Goal: Task Accomplishment & Management: Complete application form

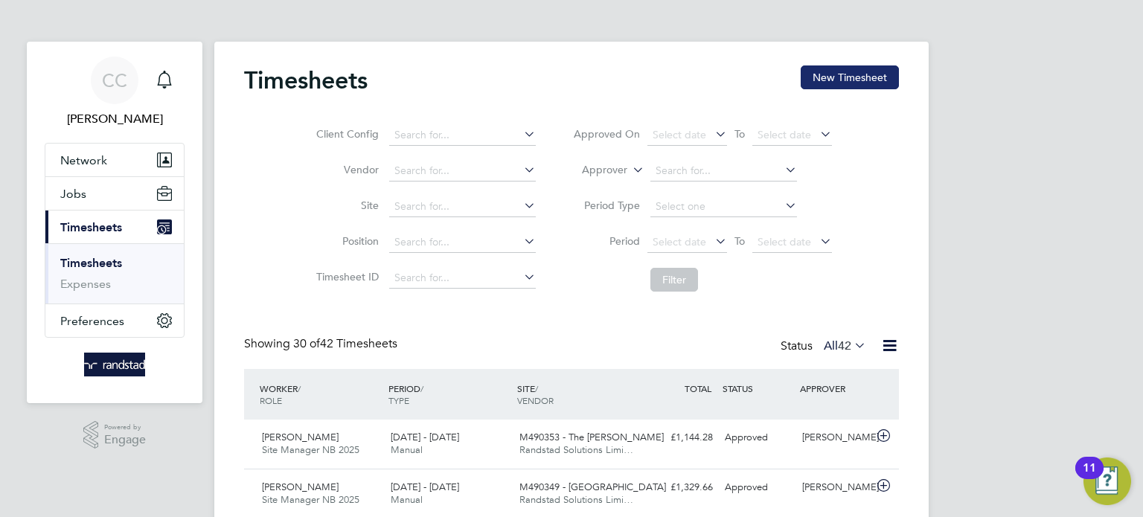
click at [873, 79] on button "New Timesheet" at bounding box center [850, 77] width 98 height 24
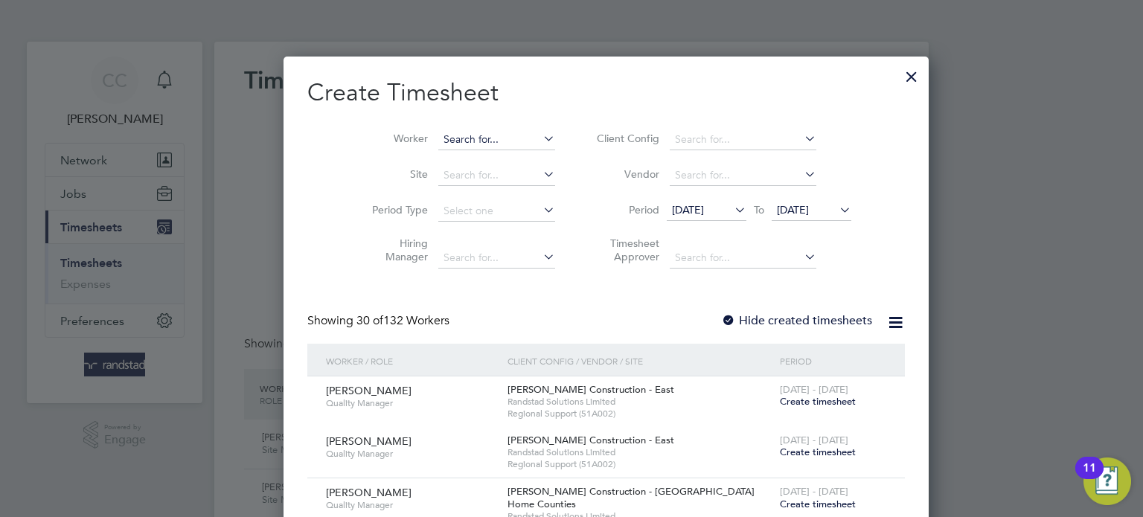
click at [441, 141] on input at bounding box center [496, 139] width 117 height 21
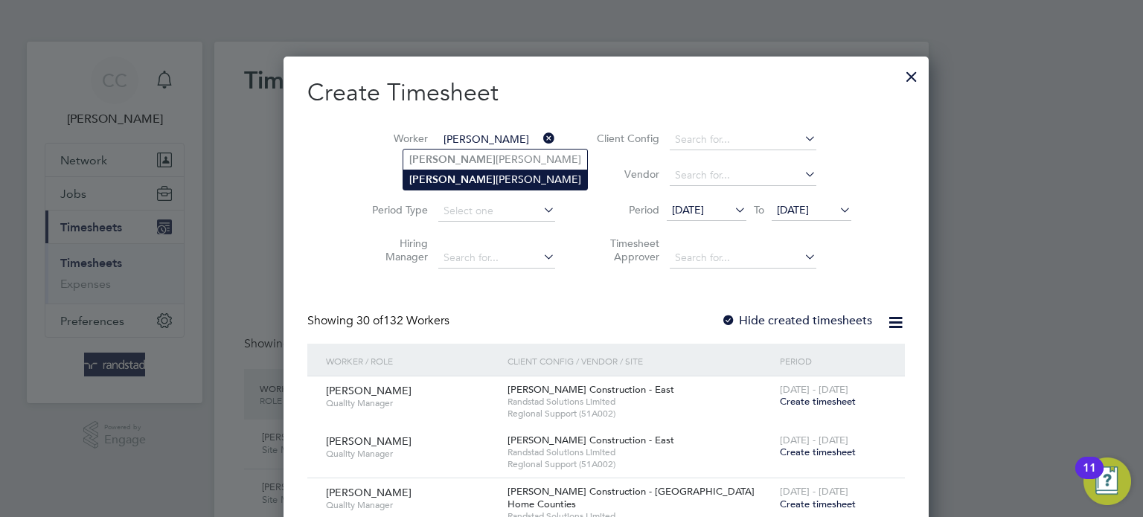
click at [441, 175] on b "[PERSON_NAME]" at bounding box center [452, 179] width 86 height 13
type input "[PERSON_NAME]"
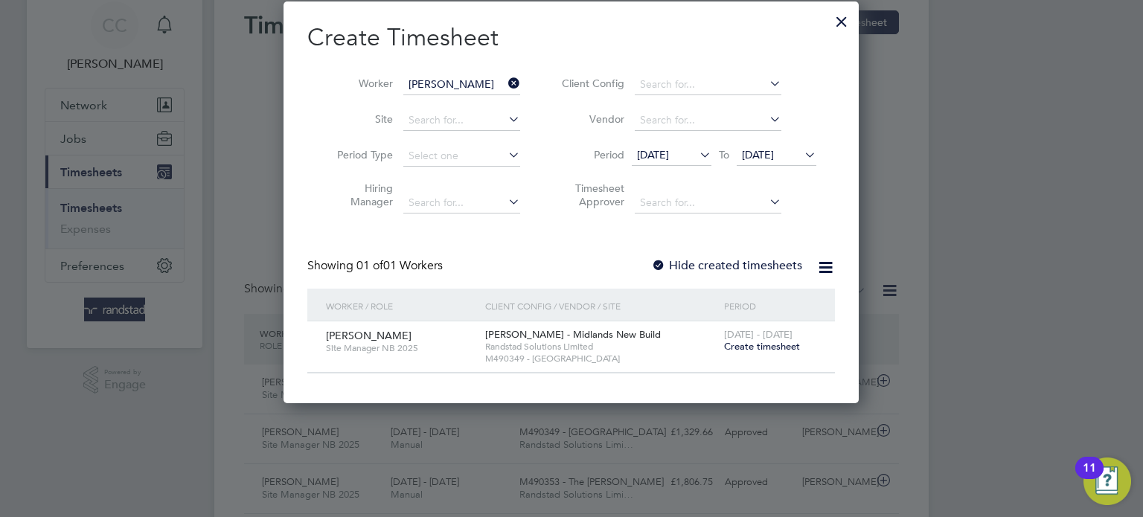
click at [758, 350] on span "Create timesheet" at bounding box center [762, 346] width 76 height 13
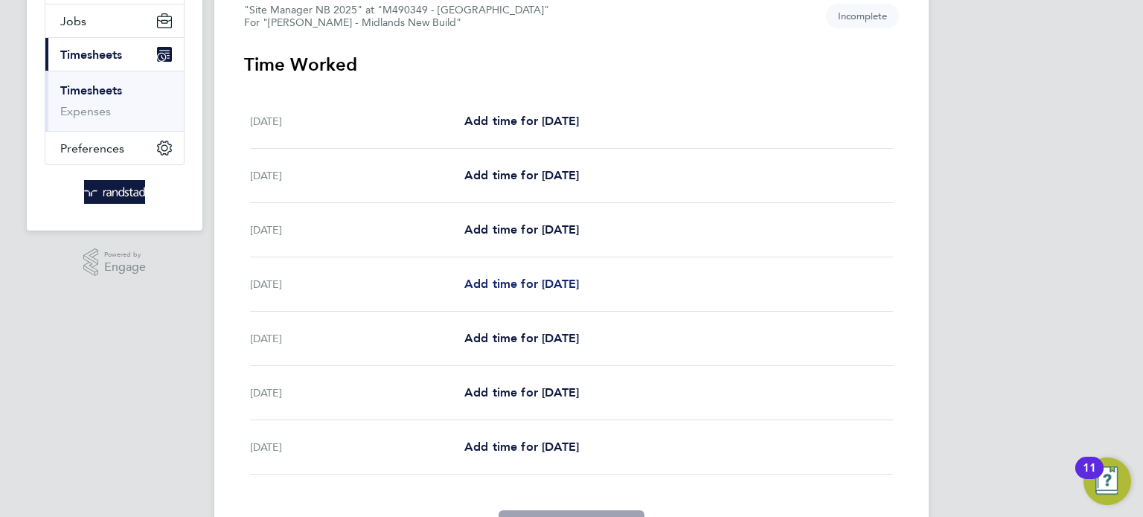
click at [520, 284] on span "Add time for [DATE]" at bounding box center [521, 284] width 115 height 14
select select "60"
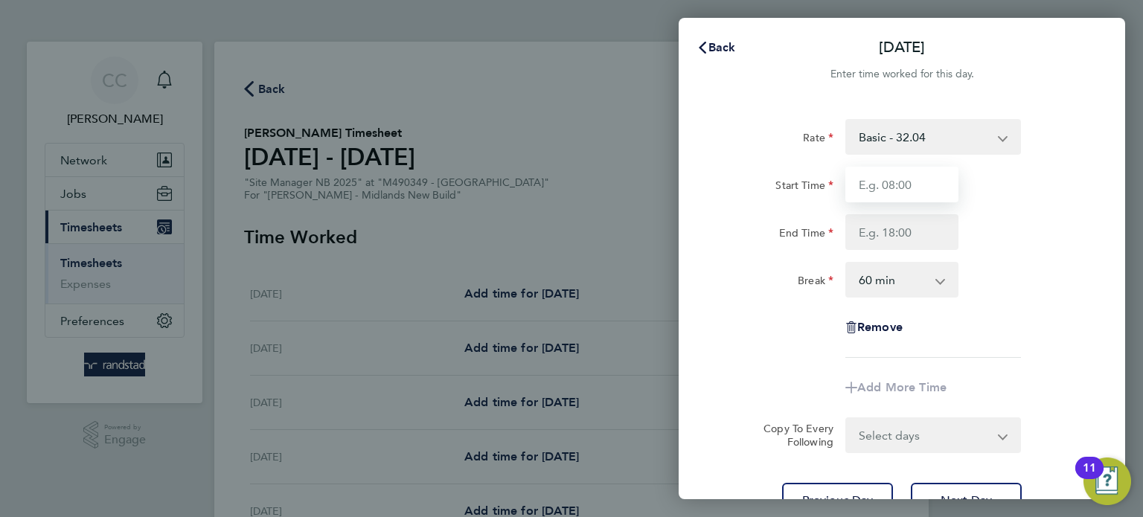
click at [912, 183] on input "Start Time" at bounding box center [901, 185] width 113 height 36
type input "07:30"
click at [907, 234] on input "End Time" at bounding box center [901, 232] width 113 height 36
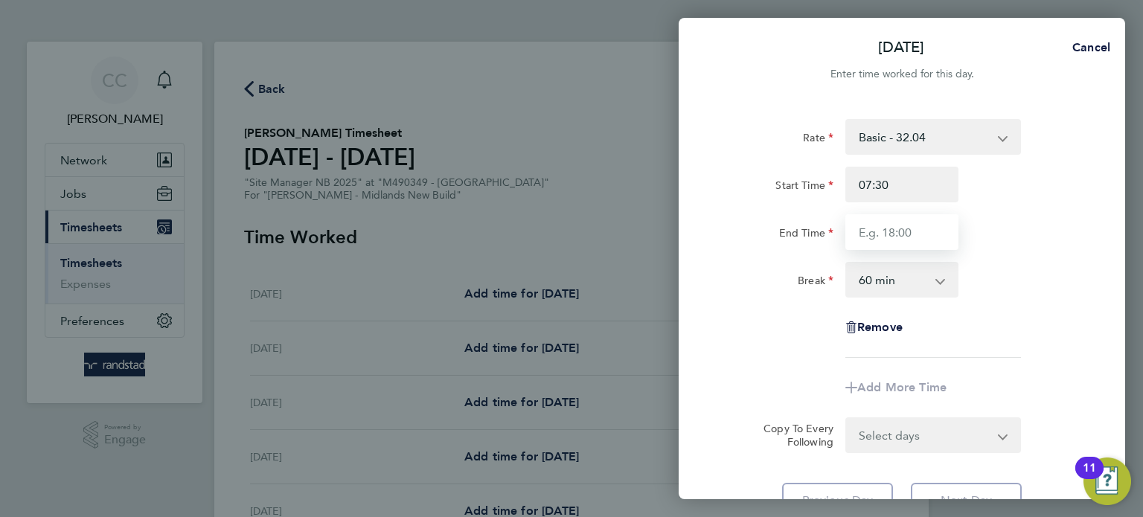
type input "17:00"
click at [898, 294] on select "0 min 15 min 30 min 45 min 60 min 75 min 90 min" at bounding box center [893, 279] width 92 height 33
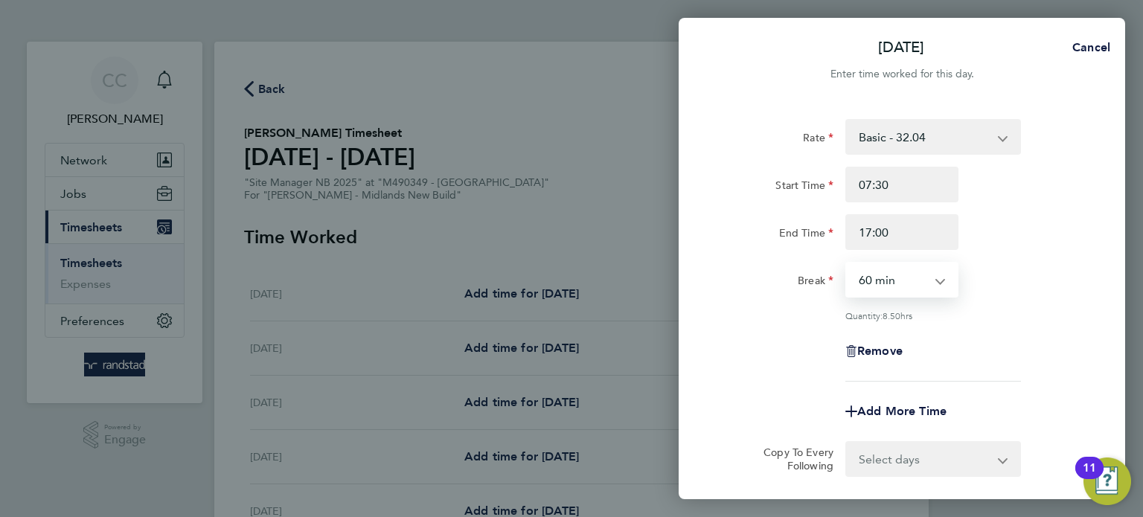
select select "30"
click at [847, 263] on select "0 min 15 min 30 min 45 min 60 min 75 min 90 min" at bounding box center [893, 279] width 92 height 33
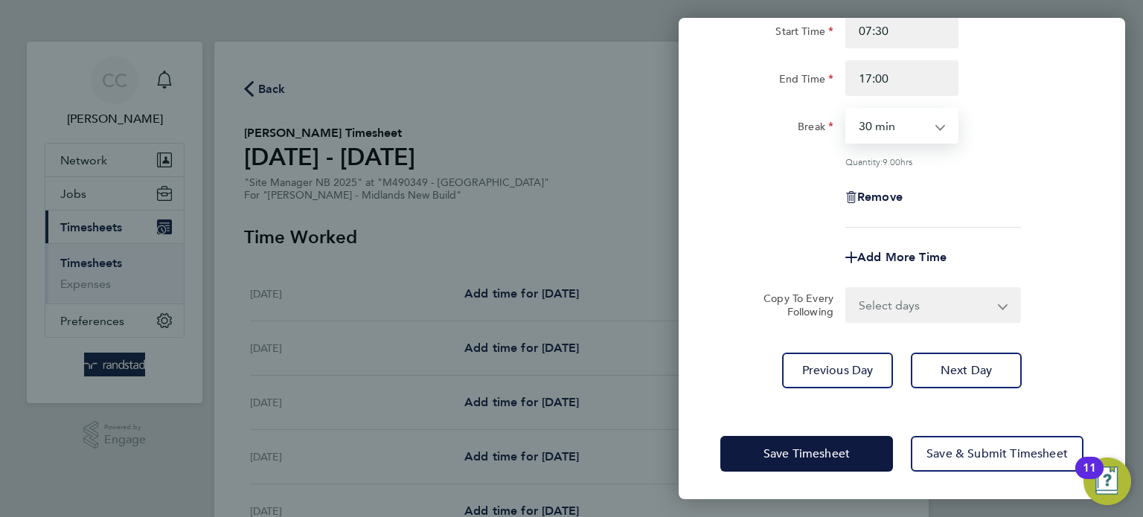
click at [891, 309] on select "Select days Day [DATE] [DATE] [DATE]" at bounding box center [925, 305] width 156 height 33
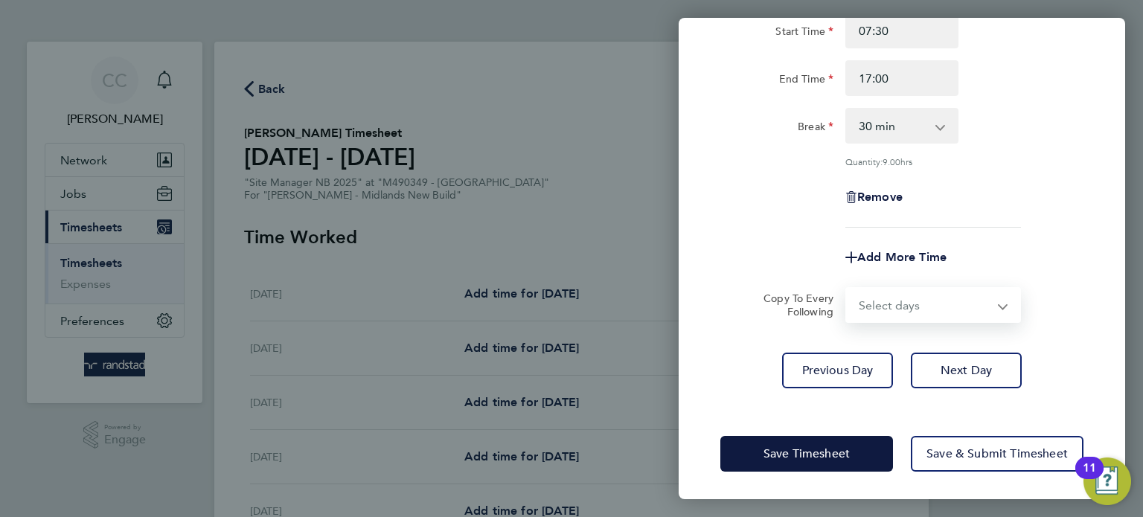
select select "DAY"
click at [847, 289] on select "Select days Day [DATE] [DATE] [DATE]" at bounding box center [925, 305] width 156 height 33
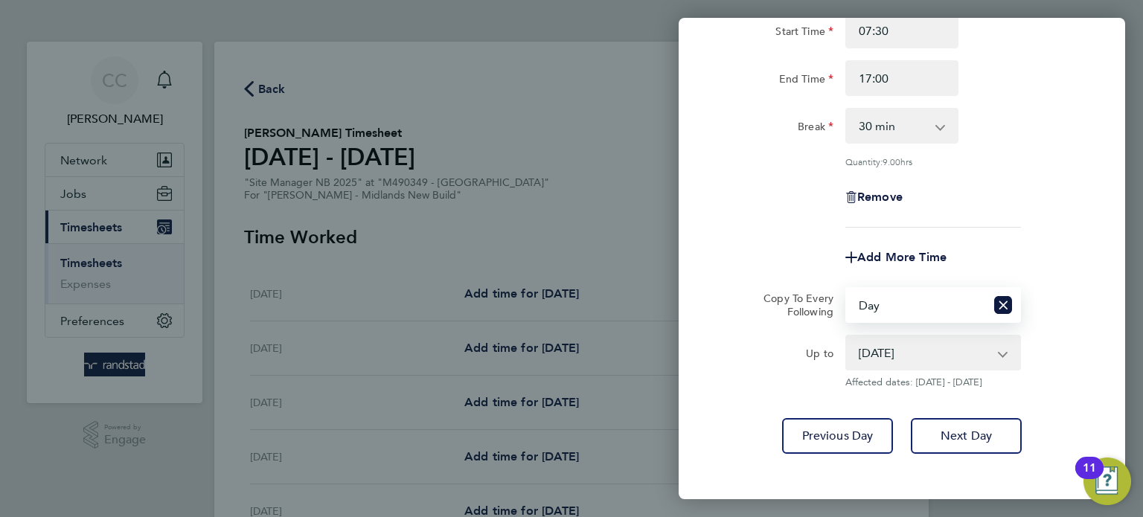
click at [904, 345] on select "[DATE] [DATE] [DATE]" at bounding box center [924, 352] width 155 height 33
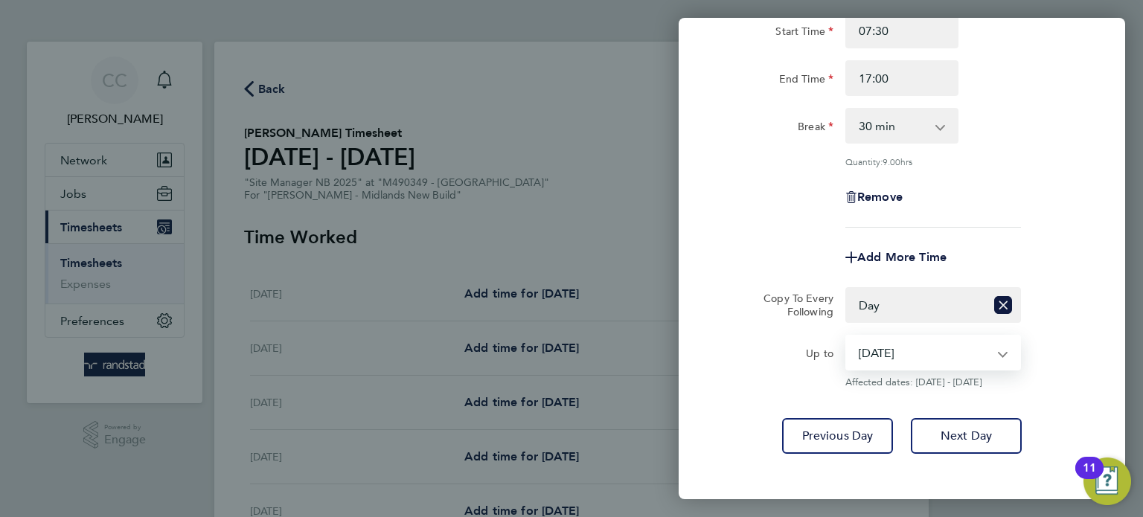
select select "[DATE]"
click at [847, 336] on select "[DATE] [DATE] [DATE]" at bounding box center [924, 352] width 155 height 33
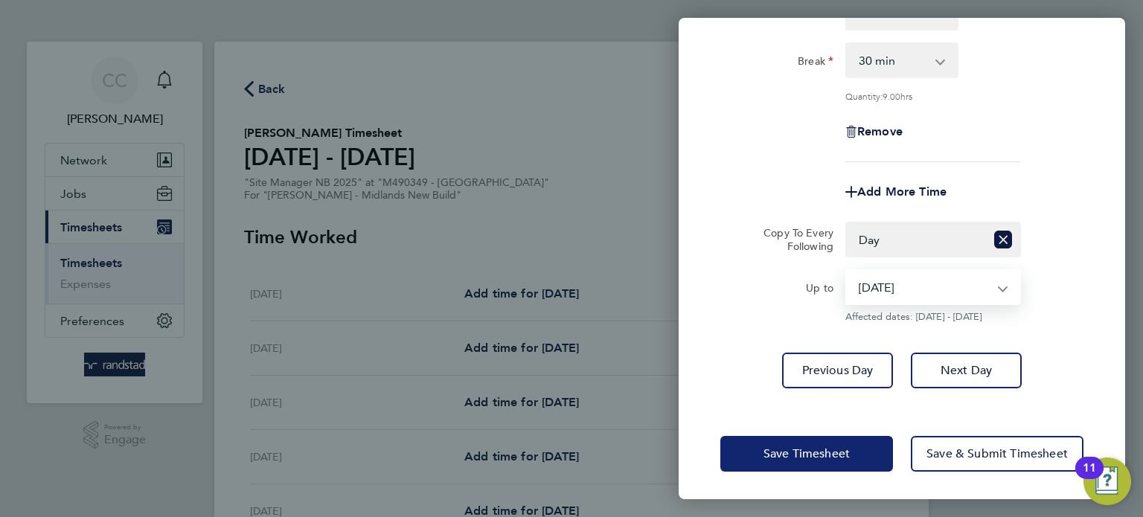
click at [796, 458] on span "Save Timesheet" at bounding box center [807, 454] width 86 height 15
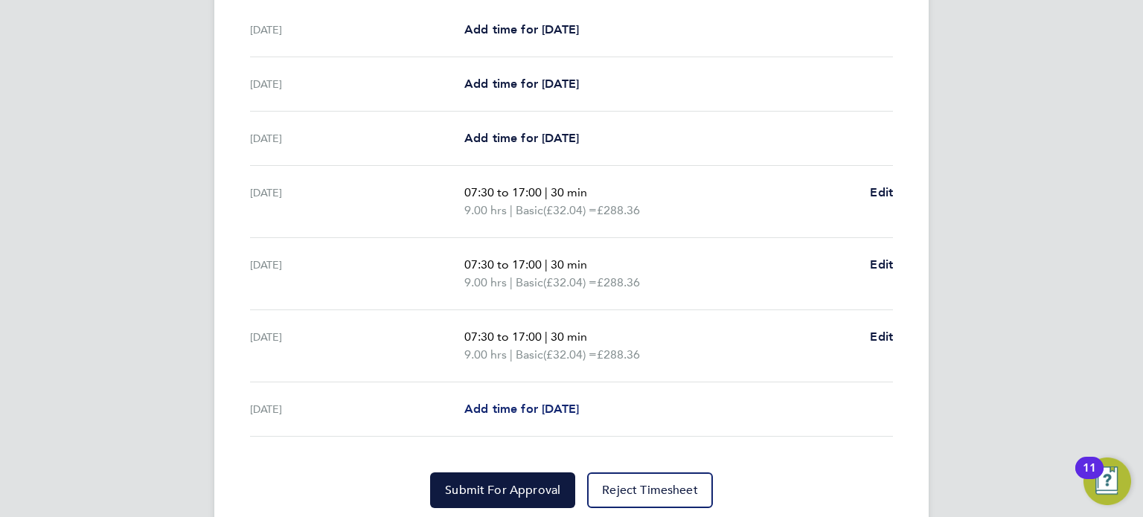
click at [534, 404] on span "Add time for [DATE]" at bounding box center [521, 409] width 115 height 14
select select "60"
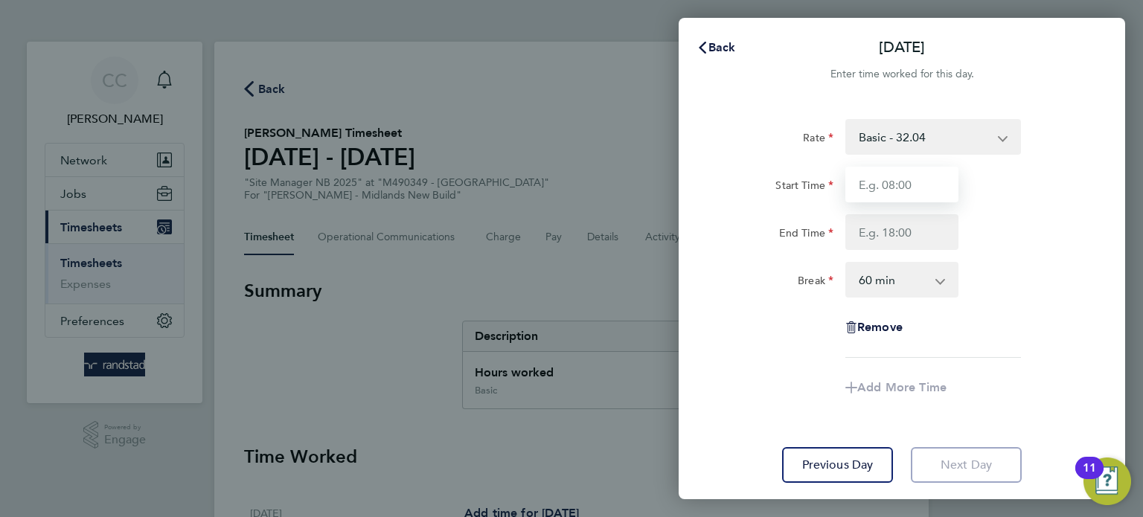
click at [908, 183] on input "Start Time" at bounding box center [901, 185] width 113 height 36
type input "07:30"
click at [907, 234] on input "End Time" at bounding box center [901, 232] width 113 height 36
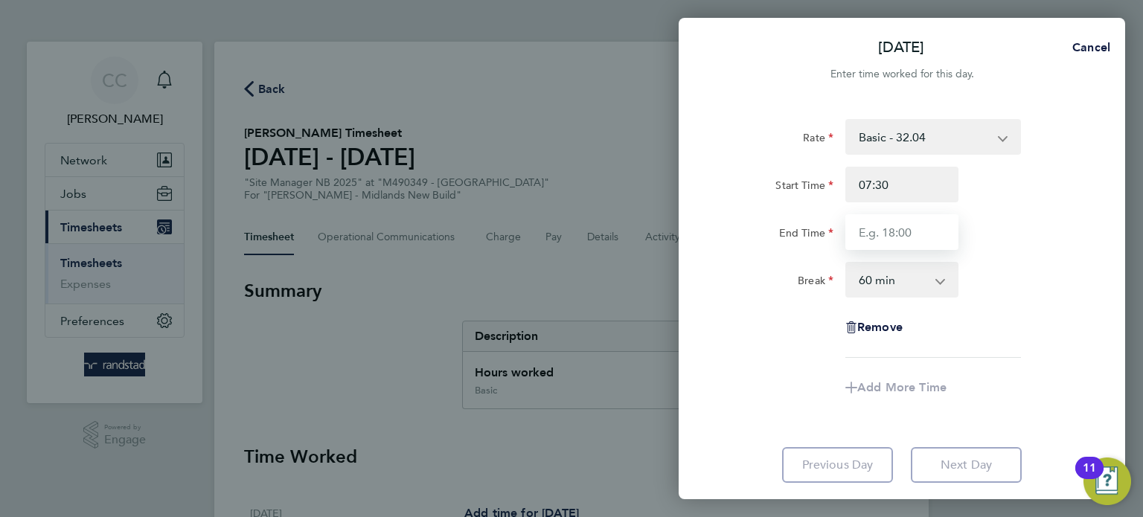
type input "16:30"
click at [903, 276] on select "0 min 15 min 30 min 45 min 60 min 75 min 90 min" at bounding box center [893, 279] width 92 height 33
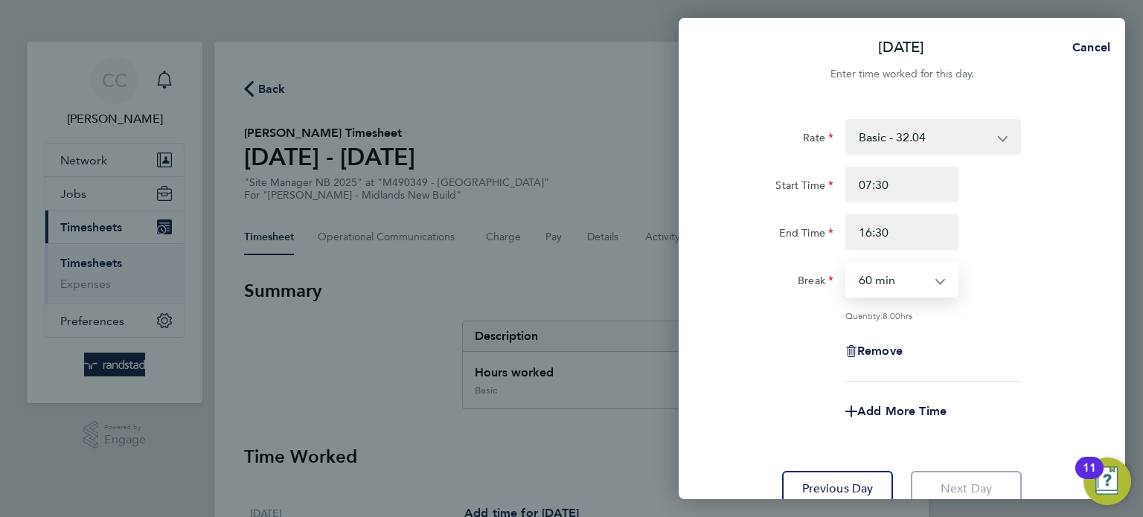
select select "30"
click at [847, 263] on select "0 min 15 min 30 min 45 min 60 min 75 min 90 min" at bounding box center [893, 279] width 92 height 33
click at [933, 226] on input "16:30" at bounding box center [901, 232] width 113 height 36
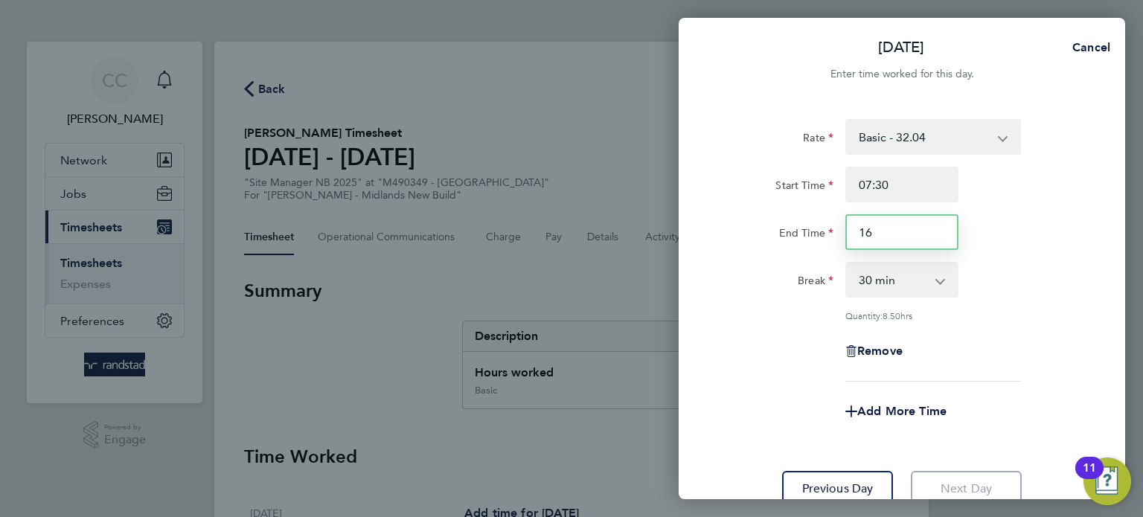
type input "1"
type input "15:30"
click at [902, 368] on div "Remove" at bounding box center [901, 351] width 125 height 36
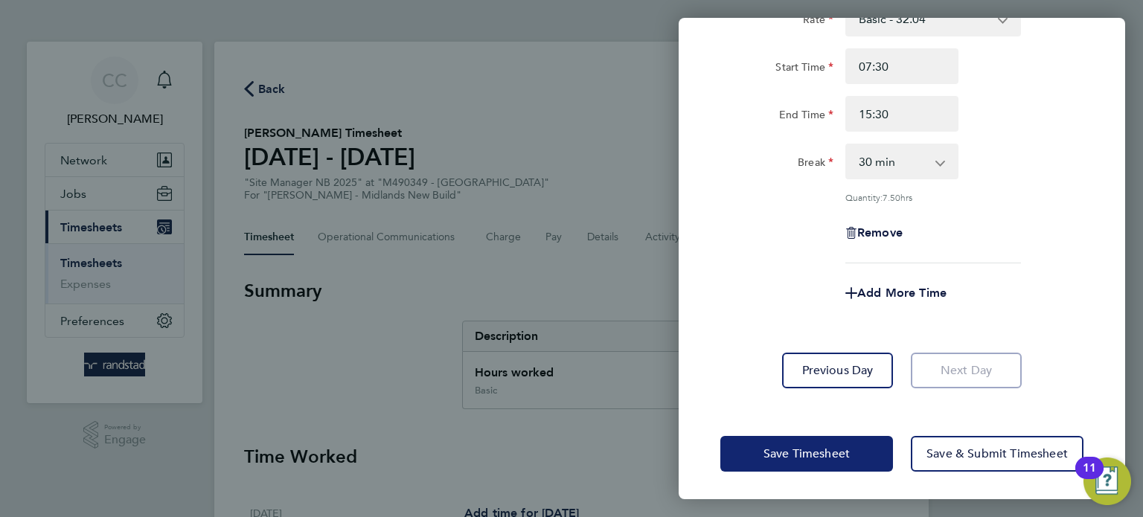
click at [788, 451] on span "Save Timesheet" at bounding box center [807, 454] width 86 height 15
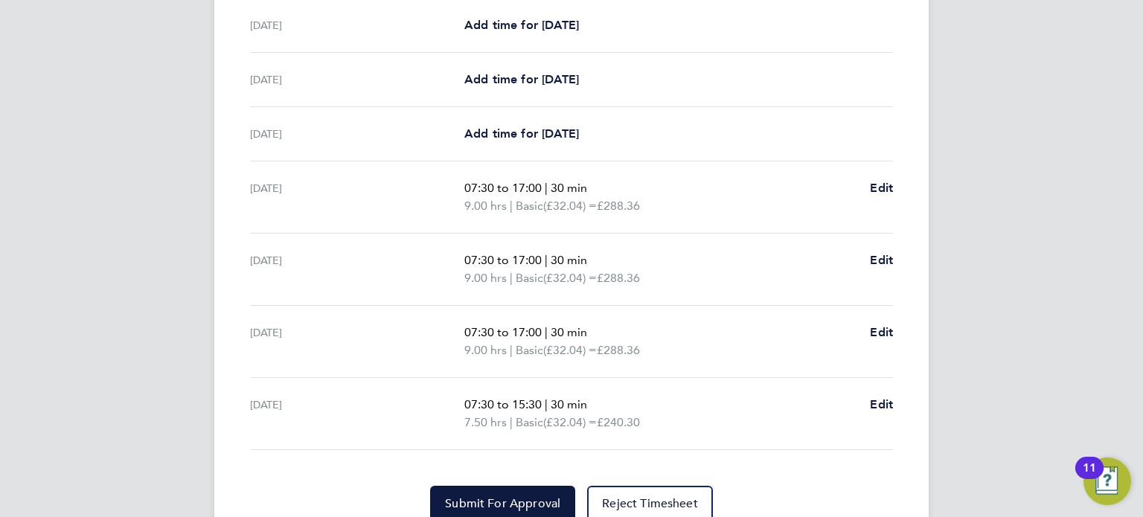
scroll to position [487, 0]
click at [885, 184] on span "Edit" at bounding box center [881, 189] width 23 height 14
select select "30"
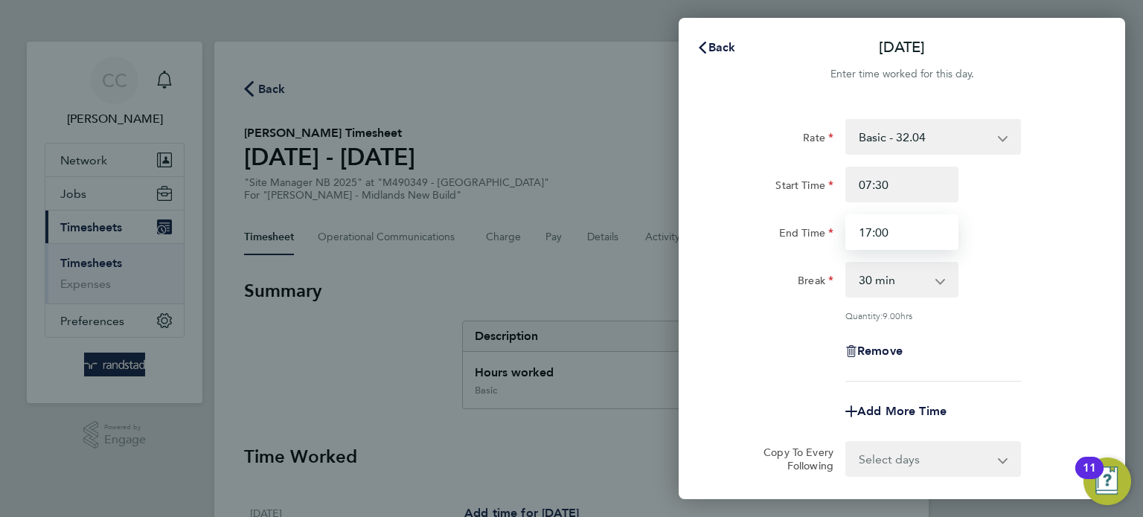
click at [921, 230] on input "17:00" at bounding box center [901, 232] width 113 height 36
type input "1"
click at [892, 238] on input "End Time" at bounding box center [901, 232] width 113 height 36
type input "16:30"
click at [951, 317] on div "Quantity: 9.00 hrs" at bounding box center [933, 316] width 176 height 12
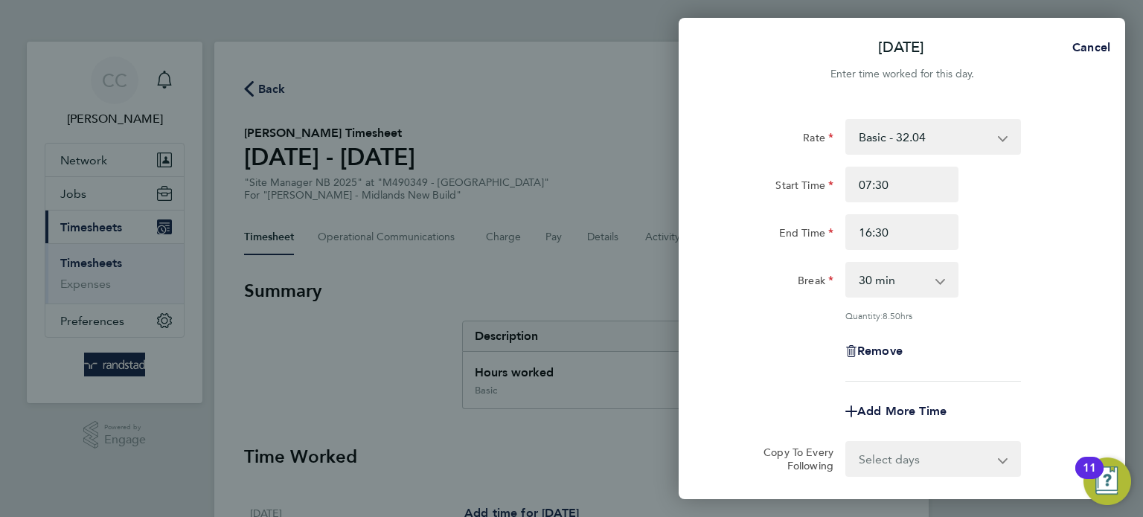
scroll to position [154, 0]
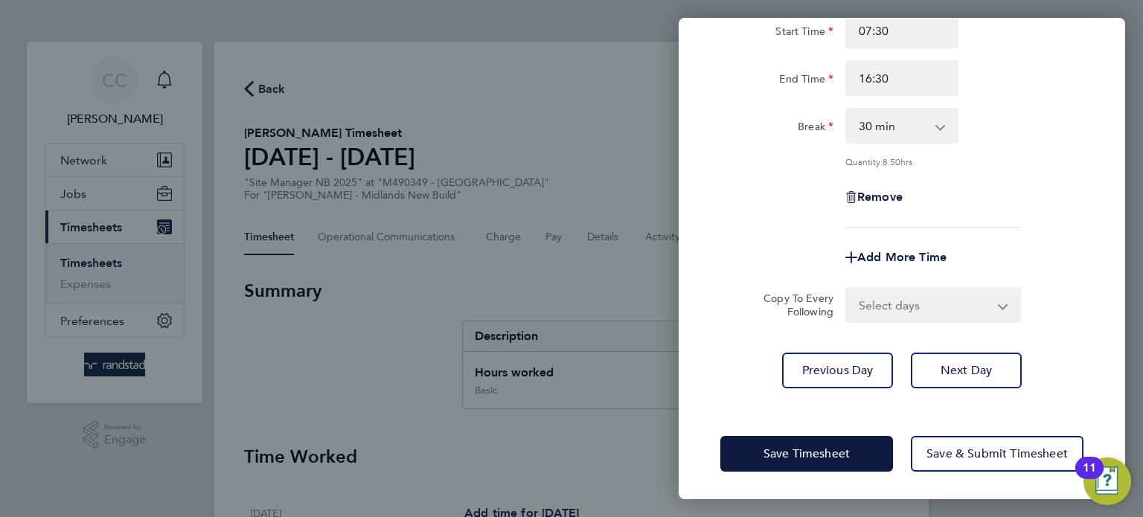
click at [904, 307] on select "Select days Day [DATE] [DATE] [DATE]" at bounding box center [925, 305] width 156 height 33
select select "DAY"
click at [847, 289] on select "Select days Day [DATE] [DATE] [DATE]" at bounding box center [925, 305] width 156 height 33
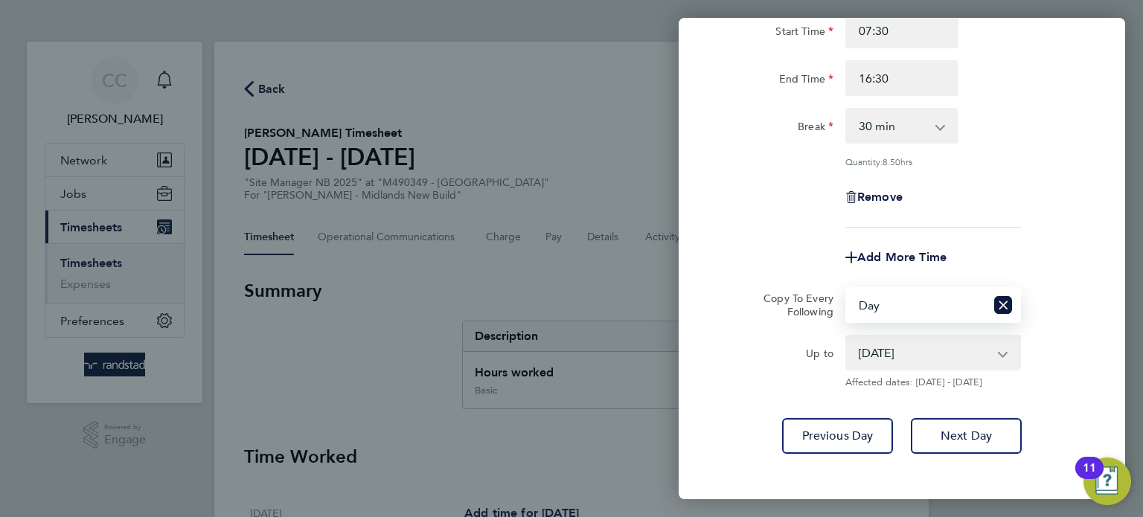
click at [880, 361] on select "[DATE] [DATE] [DATE]" at bounding box center [924, 352] width 155 height 33
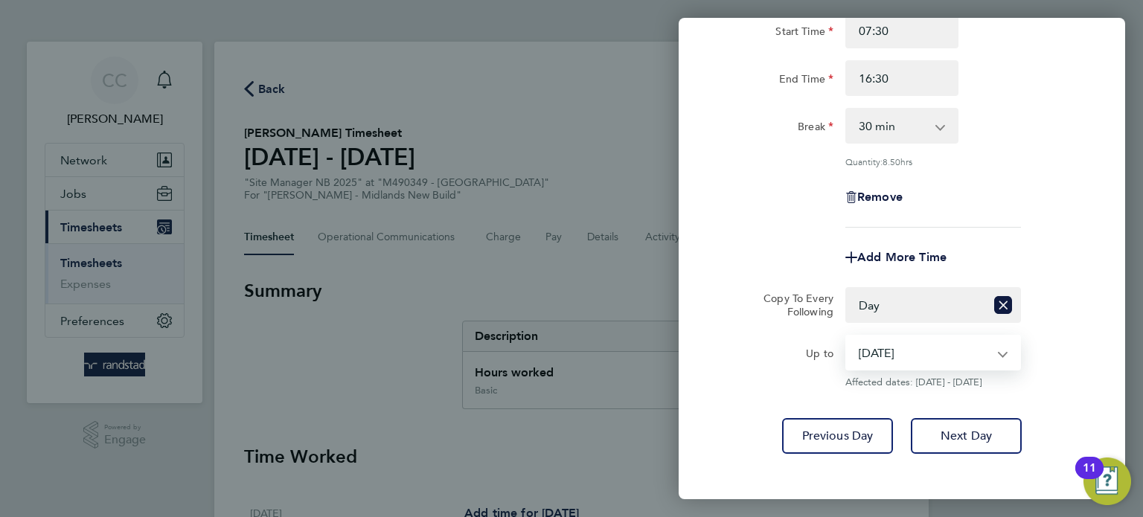
select select "[DATE]"
click at [847, 336] on select "[DATE] [DATE] [DATE]" at bounding box center [924, 352] width 155 height 33
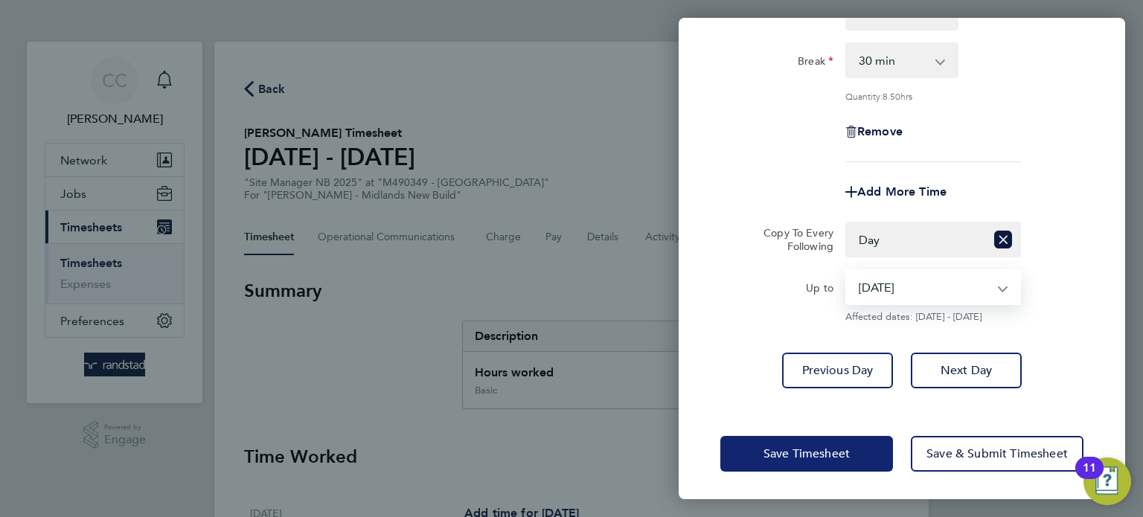
click at [822, 444] on button "Save Timesheet" at bounding box center [806, 454] width 173 height 36
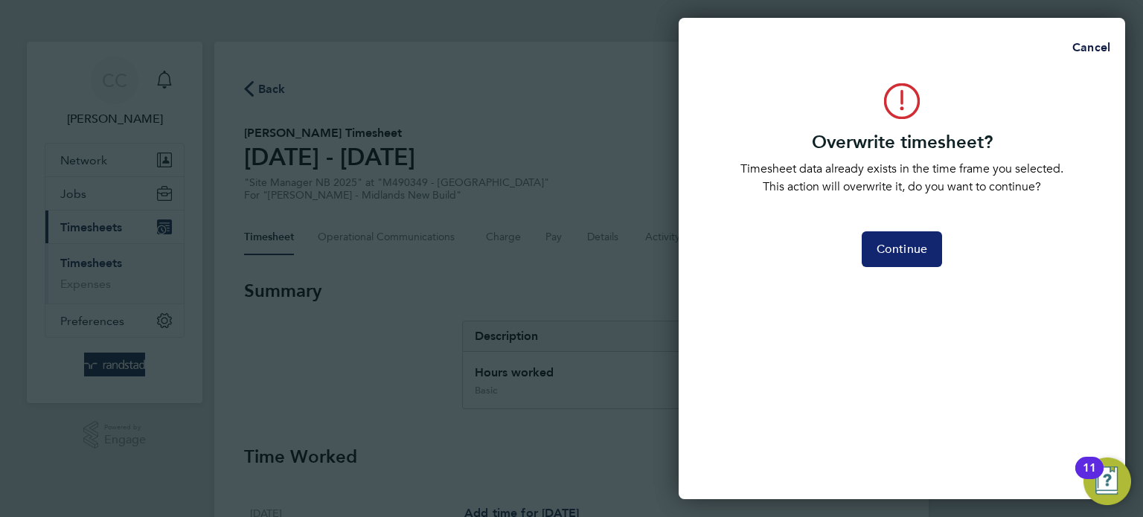
click at [897, 252] on span "Continue" at bounding box center [902, 249] width 51 height 15
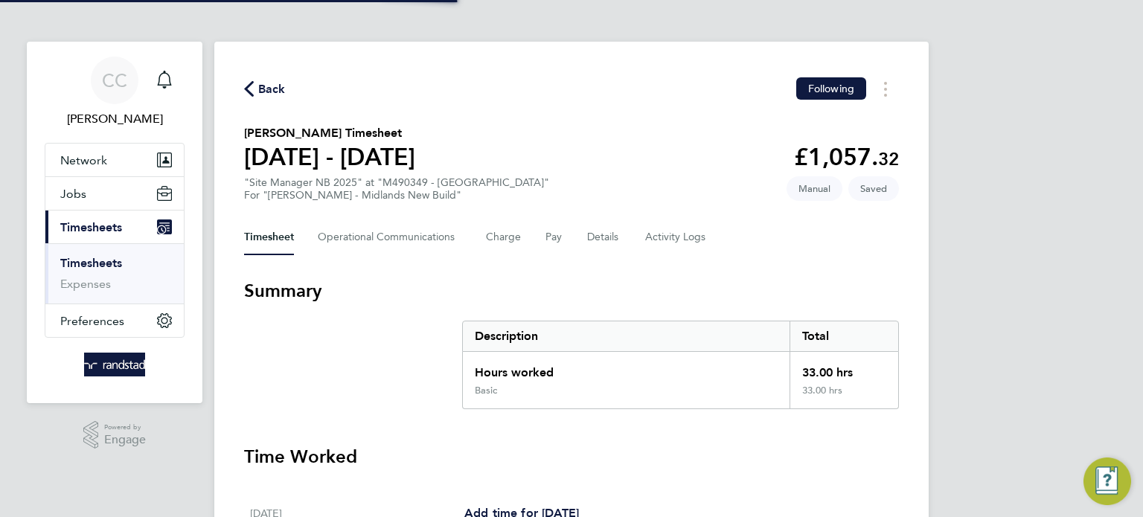
scroll to position [549, 0]
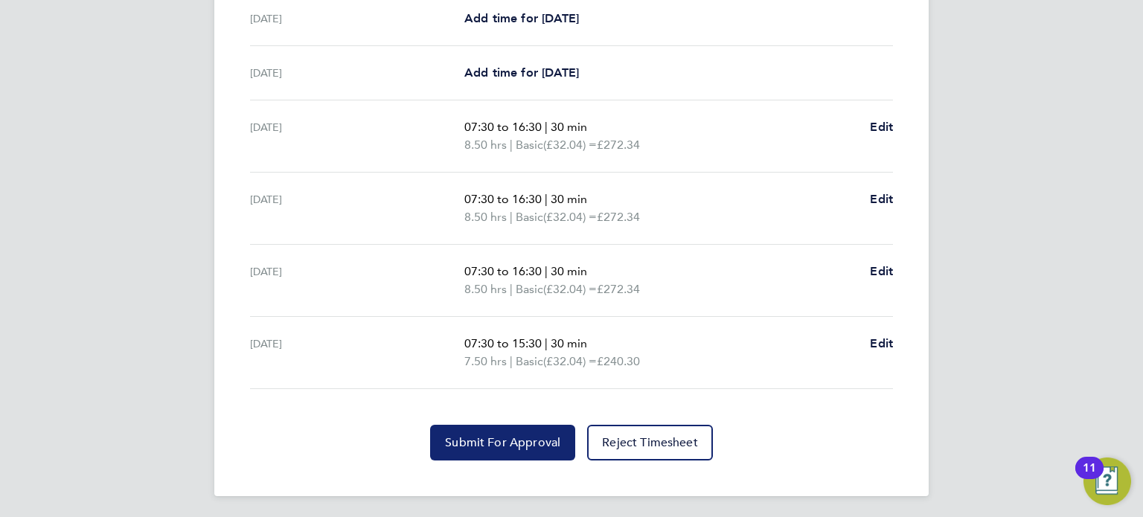
click at [498, 428] on button "Submit For Approval" at bounding box center [502, 443] width 145 height 36
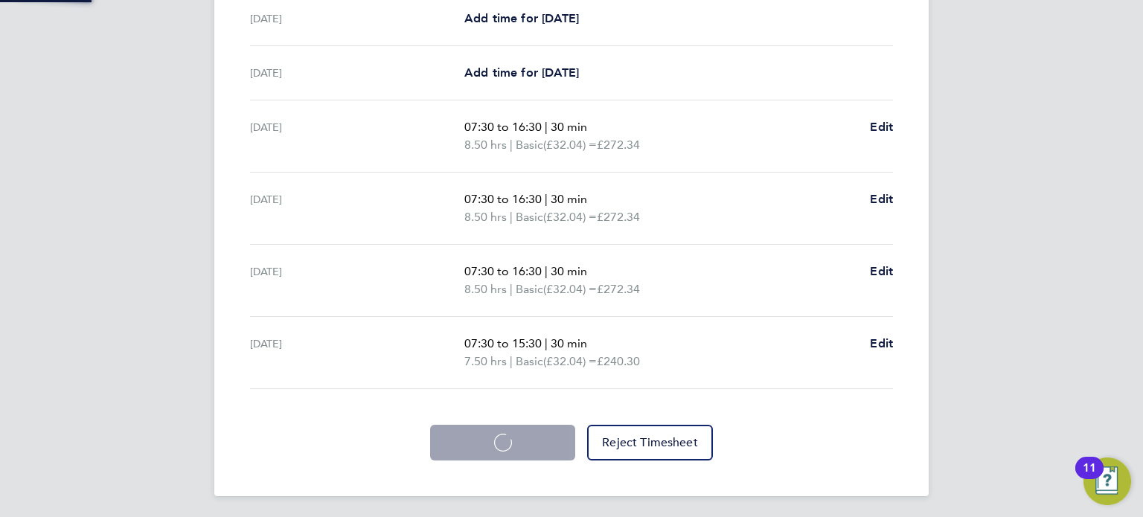
scroll to position [548, 0]
